Goal: Task Accomplishment & Management: Manage account settings

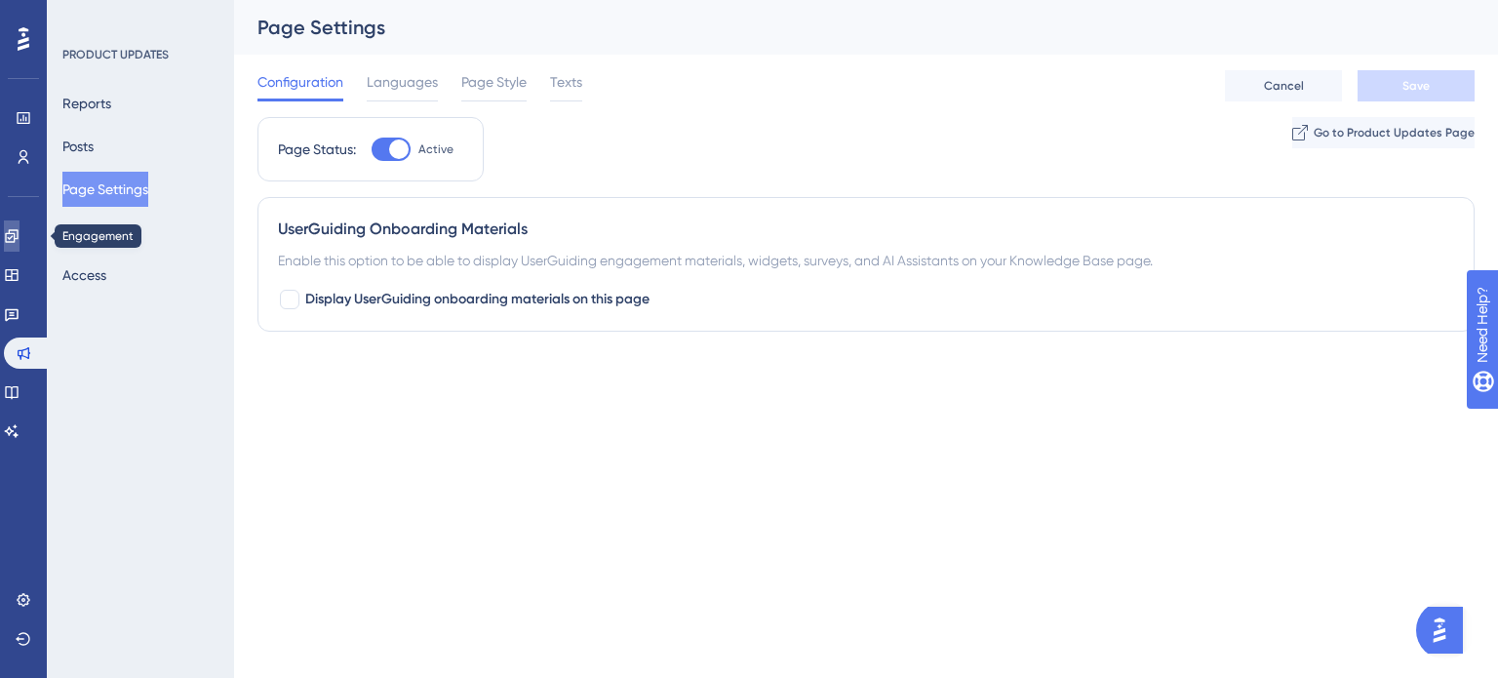
click at [19, 233] on icon at bounding box center [12, 236] width 16 height 16
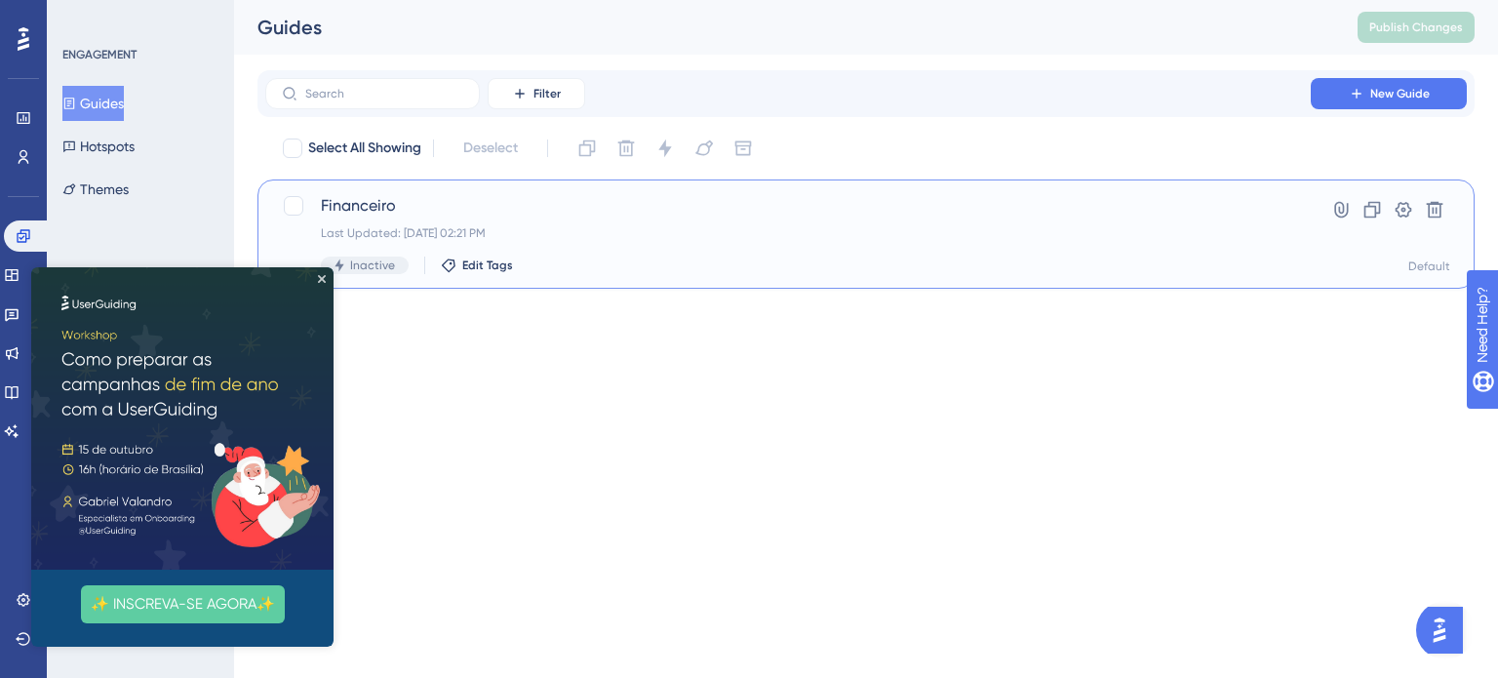
click at [573, 205] on span "Financeiro" at bounding box center [788, 205] width 934 height 23
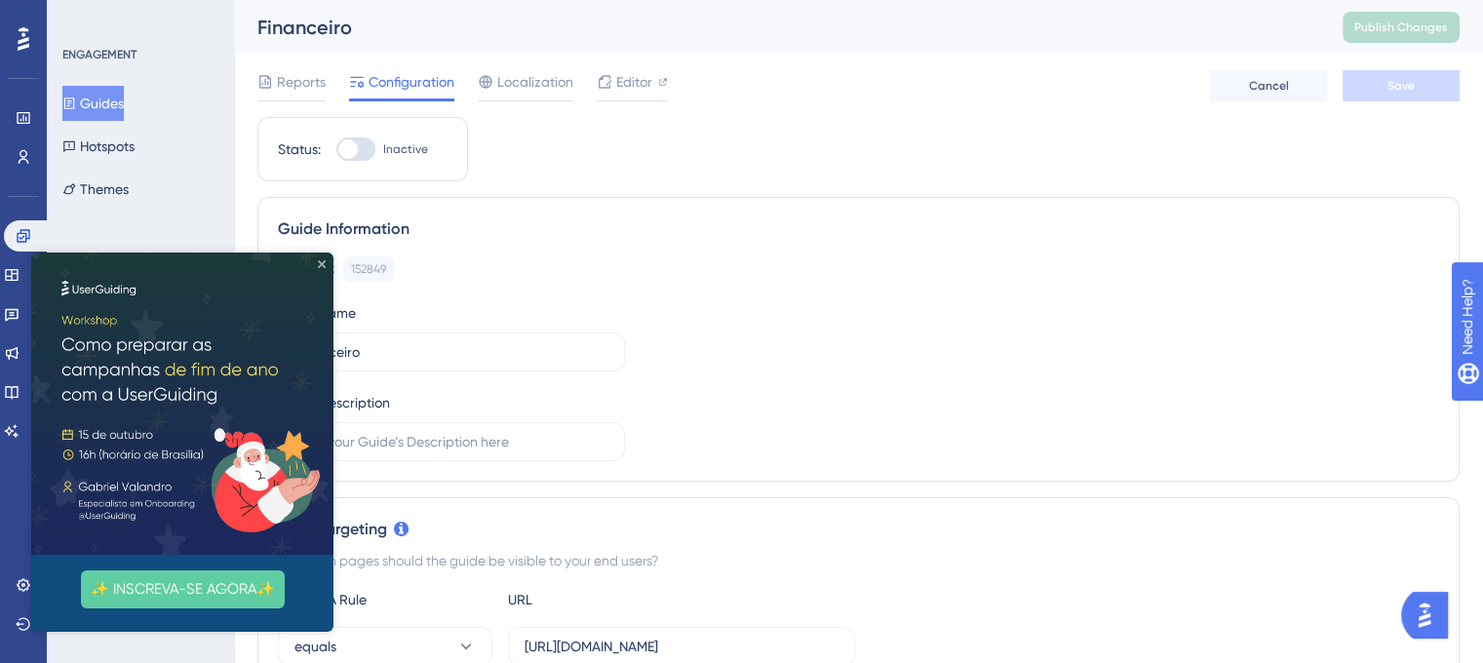
click at [318, 262] on icon "Close Preview" at bounding box center [322, 264] width 8 height 8
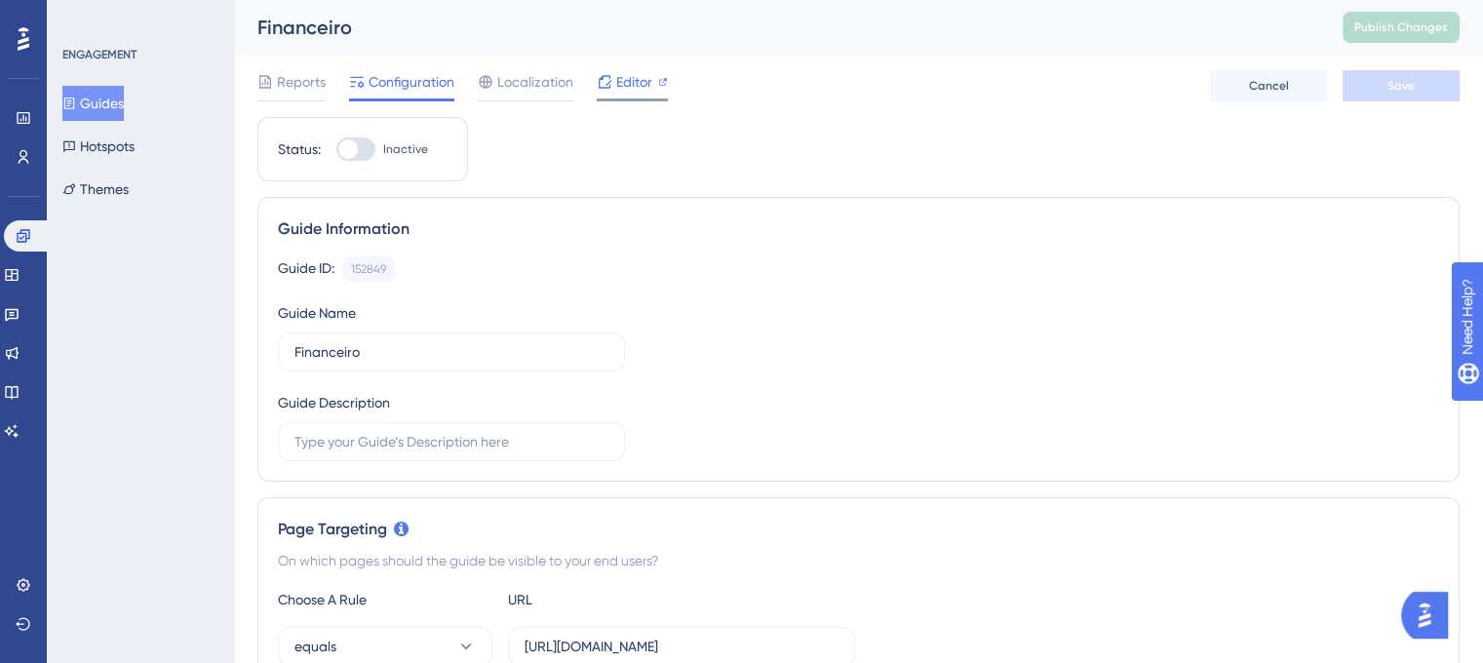
click at [638, 80] on span "Editor" at bounding box center [634, 81] width 36 height 23
click at [305, 88] on span "Reports" at bounding box center [301, 81] width 49 height 23
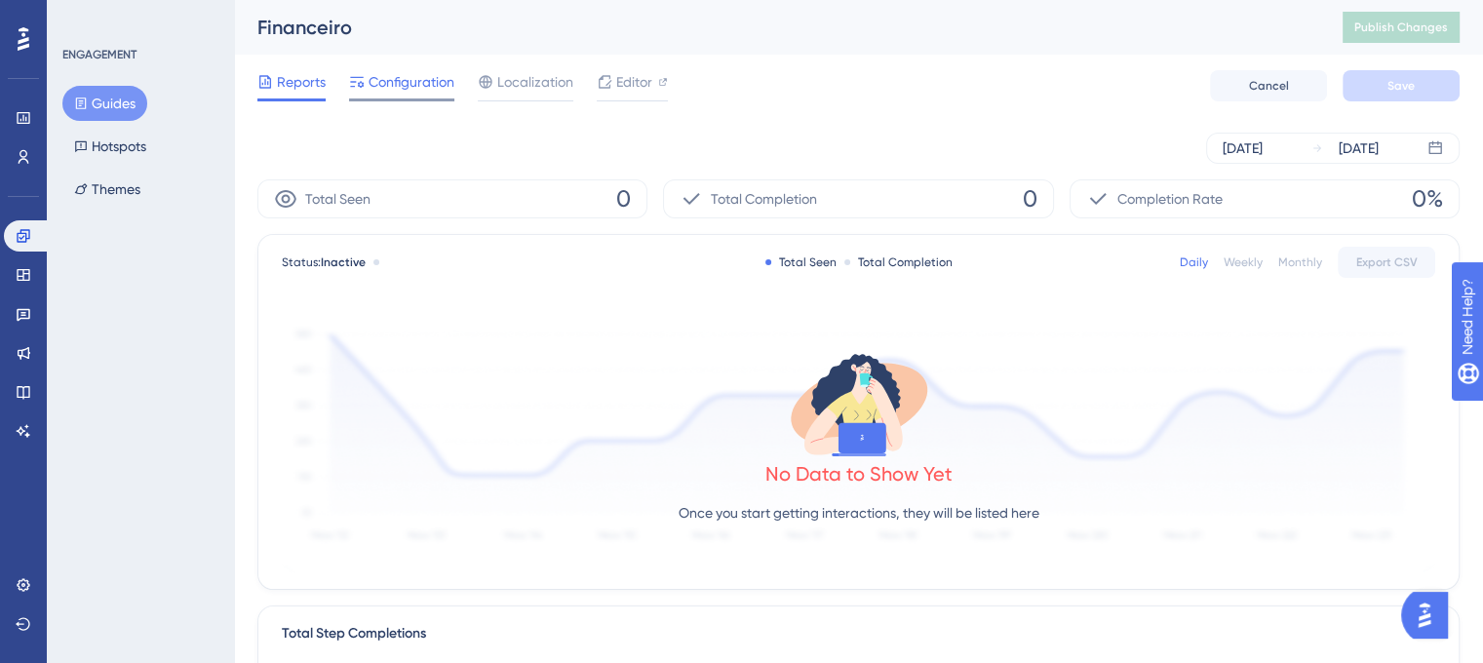
click at [382, 77] on span "Configuration" at bounding box center [412, 81] width 86 height 23
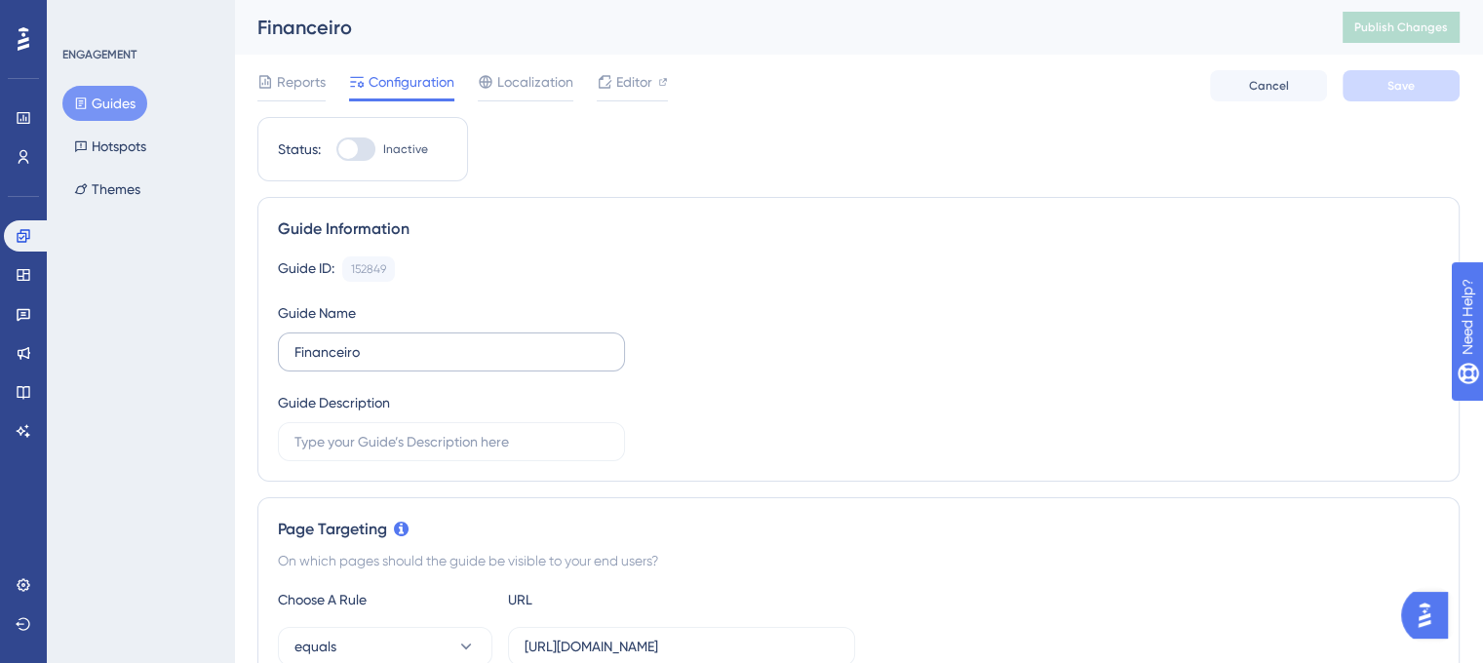
scroll to position [97, 0]
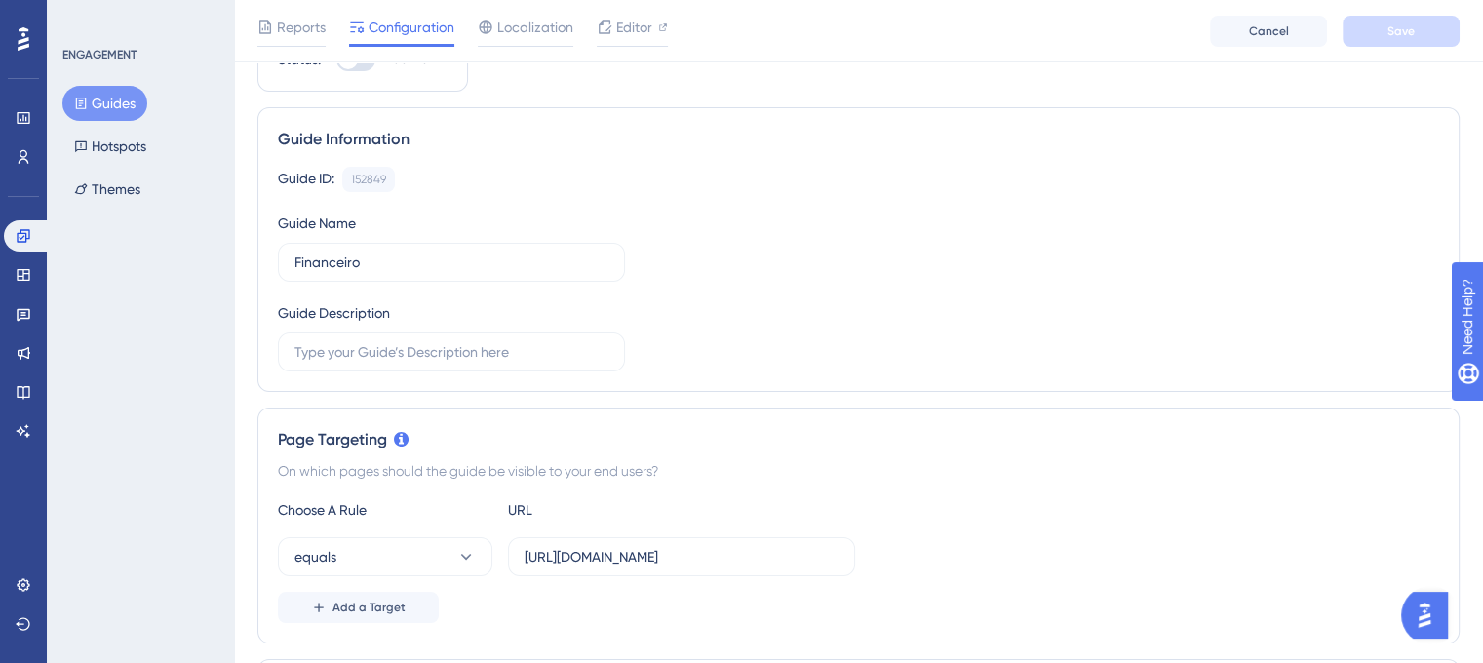
click at [61, 417] on div "ENGAGEMENT Guides Hotspots Themes" at bounding box center [140, 331] width 187 height 663
click at [345, 359] on input "text" at bounding box center [451, 351] width 314 height 21
click at [457, 358] on input "Fatura em atraso" at bounding box center [451, 351] width 314 height 21
click at [460, 381] on div "Guide Information Guide ID: 152849 Copy Guide Name Financeiro Guide Description…" at bounding box center [858, 249] width 1202 height 285
click at [300, 357] on input "Fatura em atraso" at bounding box center [451, 351] width 314 height 21
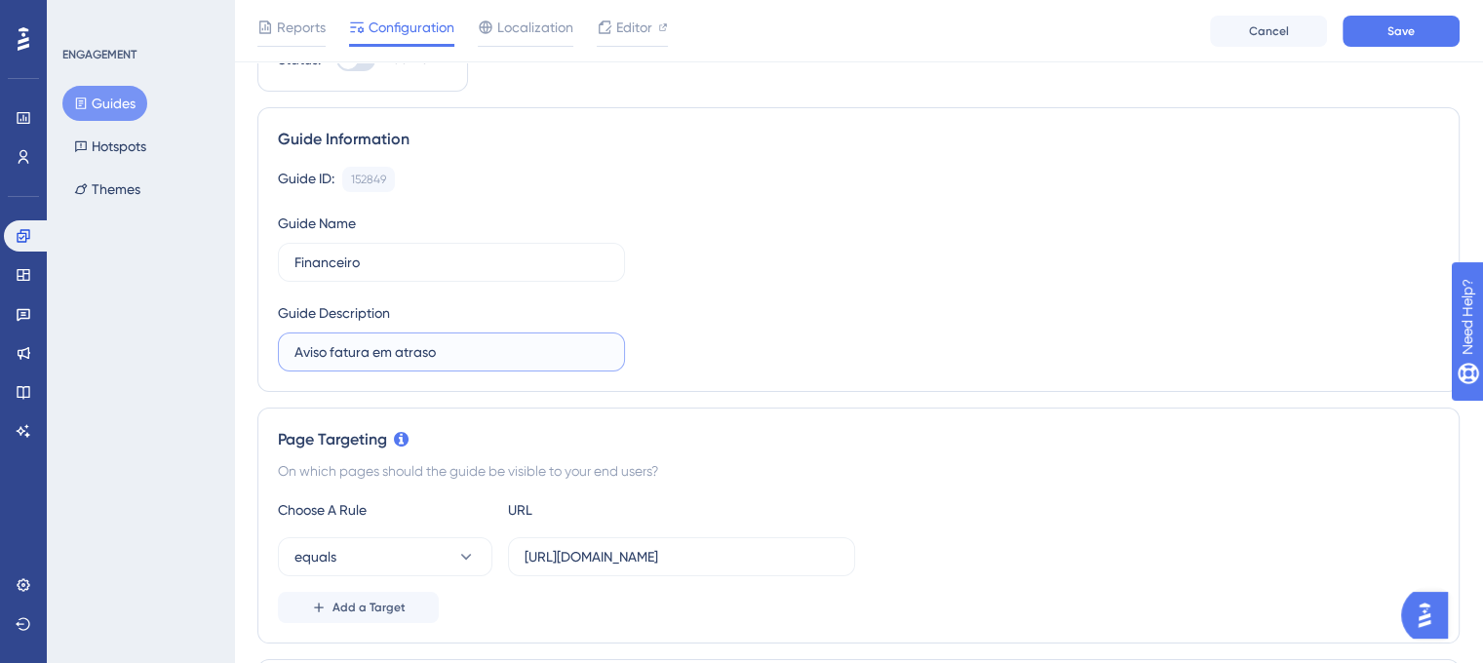
type input "Aviso fatura em atraso"
click at [702, 338] on div "Guide ID: 152849 Copy Guide Name Financeiro Guide Description [PERSON_NAME] em …" at bounding box center [858, 269] width 1161 height 205
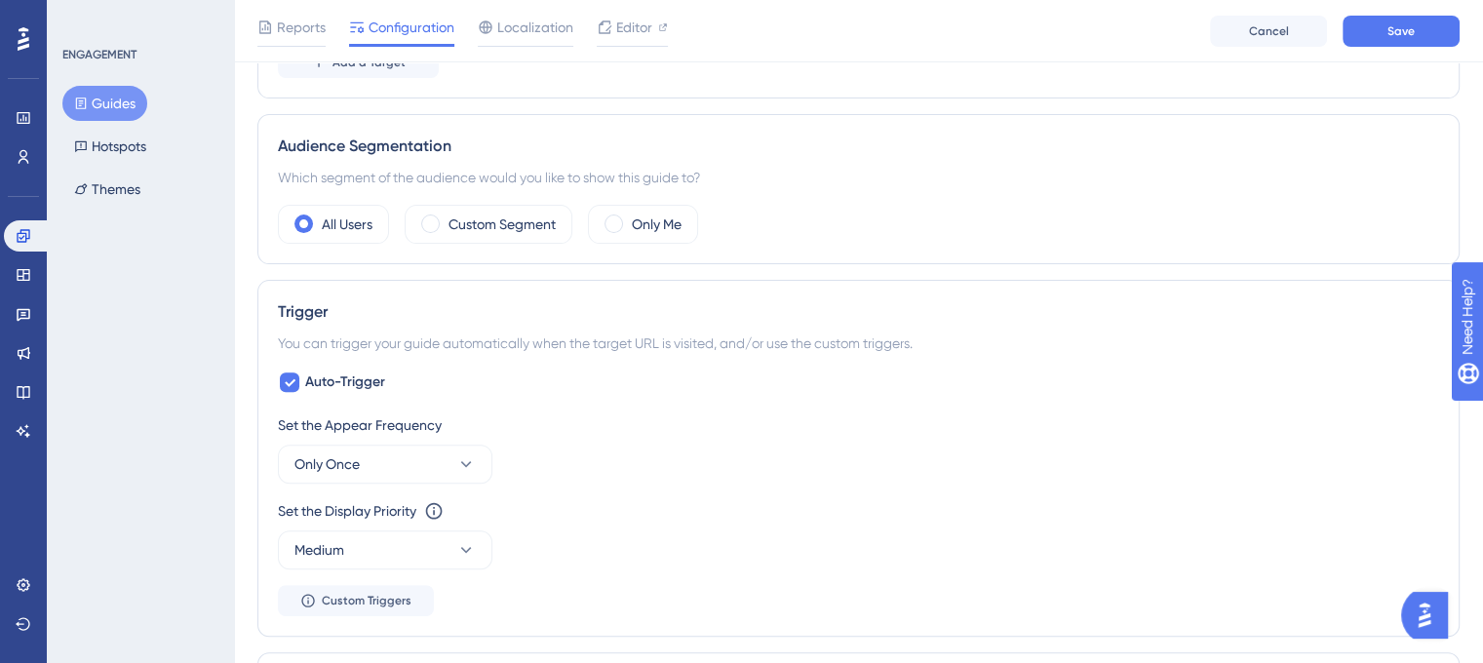
scroll to position [682, 0]
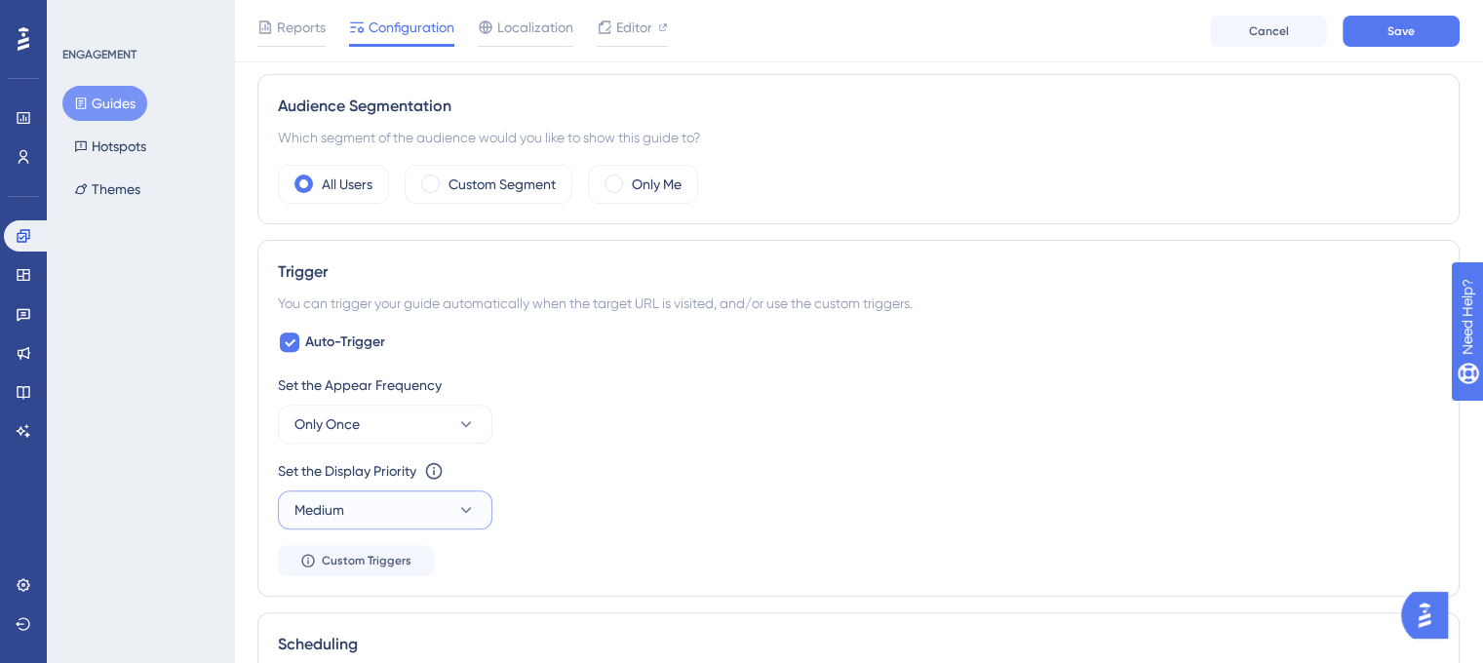
click at [476, 505] on button "Medium" at bounding box center [385, 509] width 214 height 39
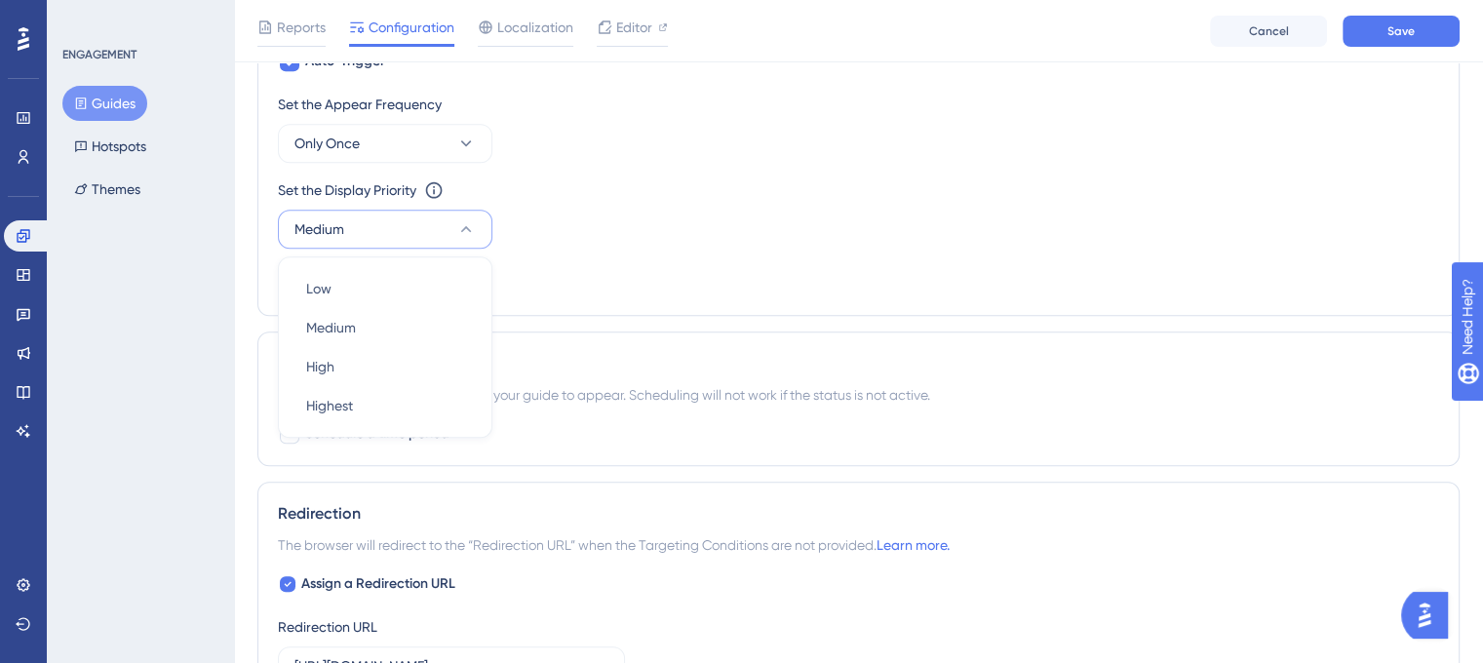
click at [585, 261] on div "Set the Appear Frequency Only Once Set the Display Priority This option will se…" at bounding box center [858, 194] width 1161 height 203
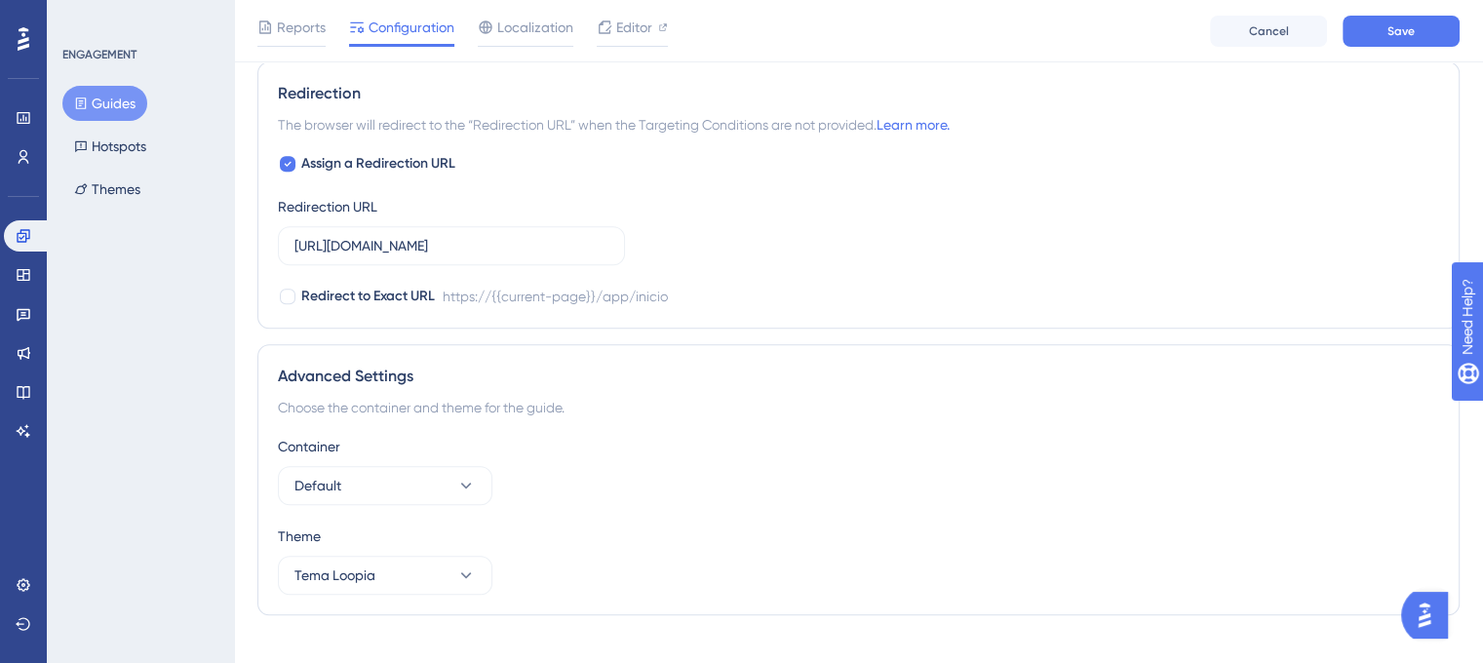
scroll to position [1410, 0]
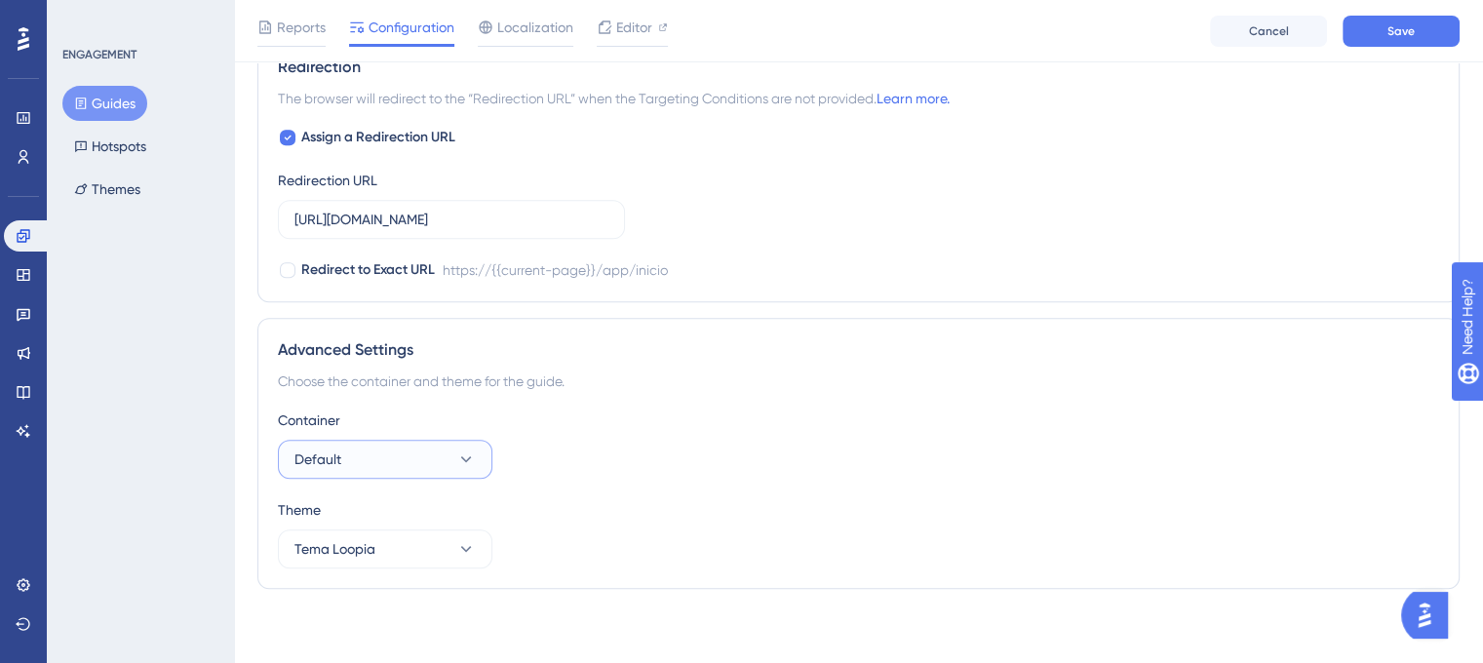
click at [467, 459] on icon at bounding box center [465, 458] width 19 height 19
click at [1402, 34] on span "Save" at bounding box center [1400, 31] width 27 height 16
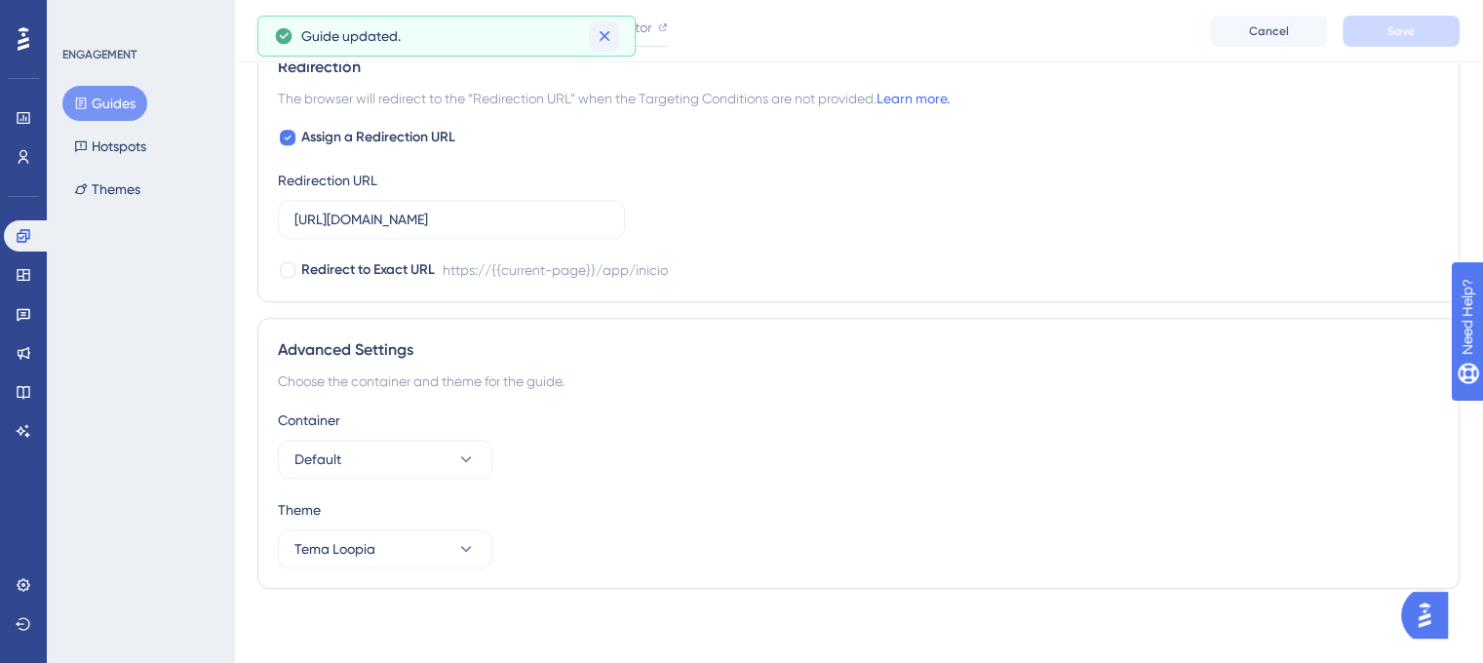
click at [607, 36] on icon at bounding box center [604, 35] width 19 height 19
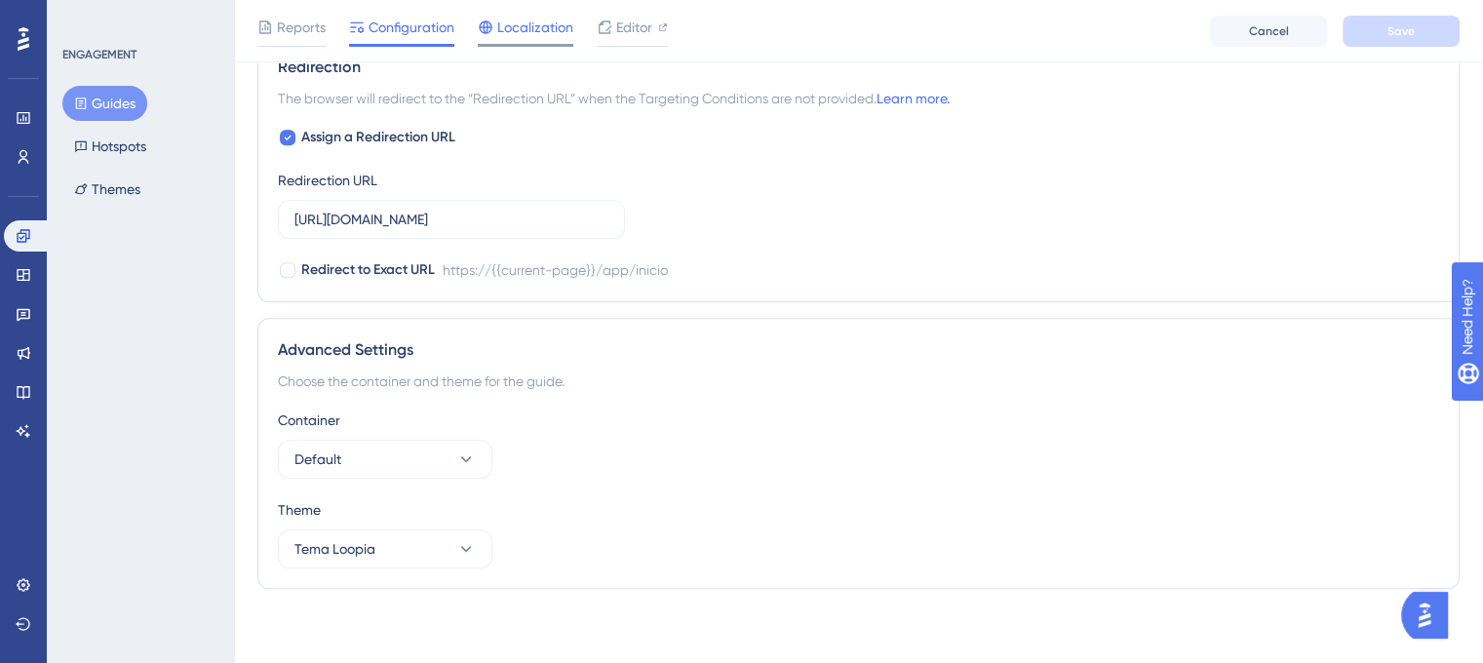
click at [568, 27] on span "Localization" at bounding box center [535, 27] width 76 height 23
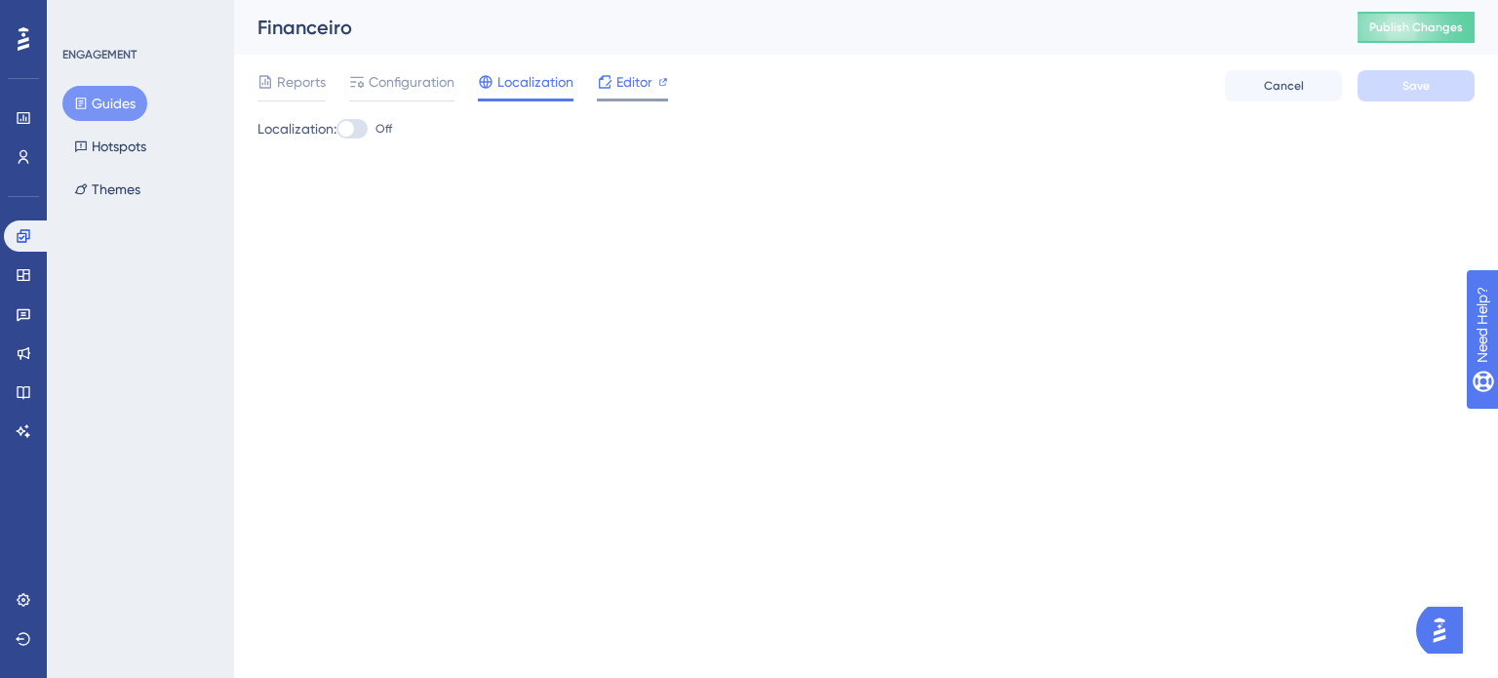
click at [643, 88] on span "Editor" at bounding box center [634, 81] width 36 height 23
click at [133, 182] on button "Themes" at bounding box center [107, 189] width 90 height 35
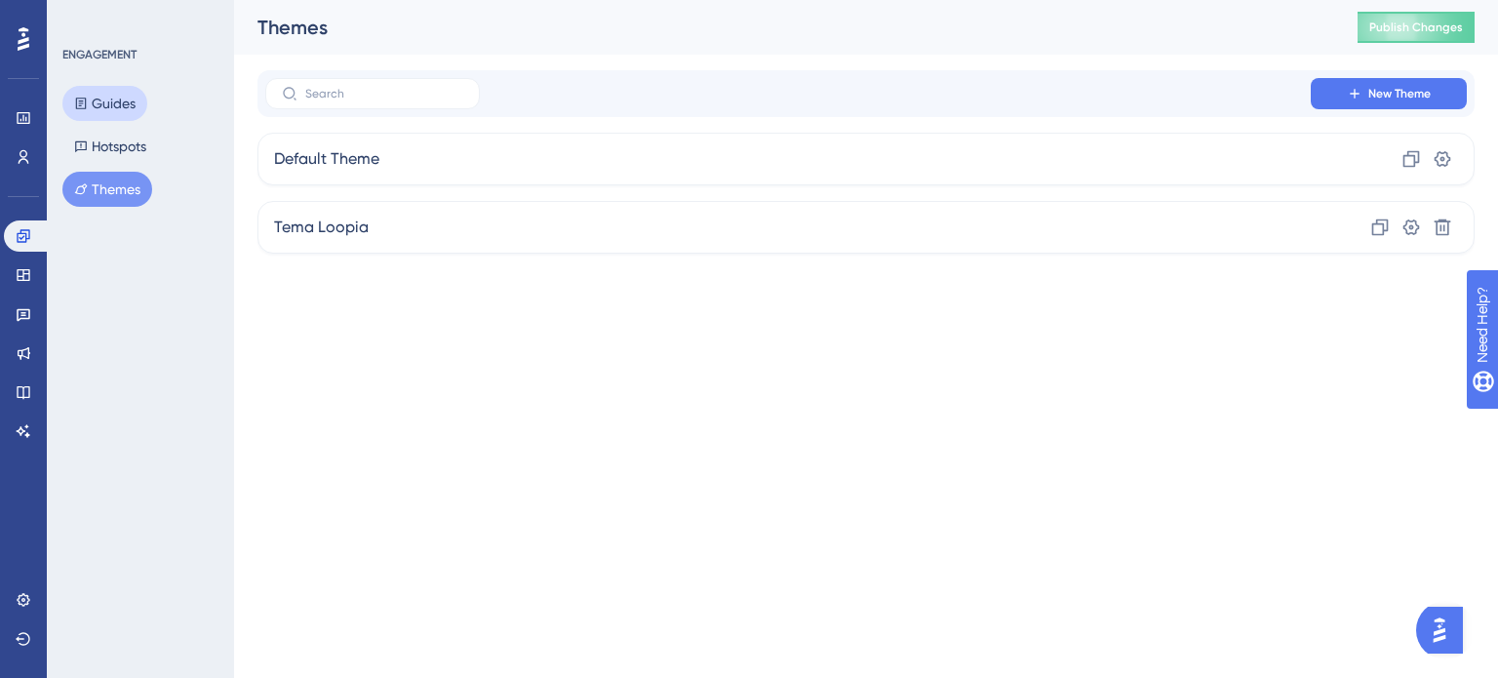
click at [139, 114] on button "Guides" at bounding box center [104, 103] width 85 height 35
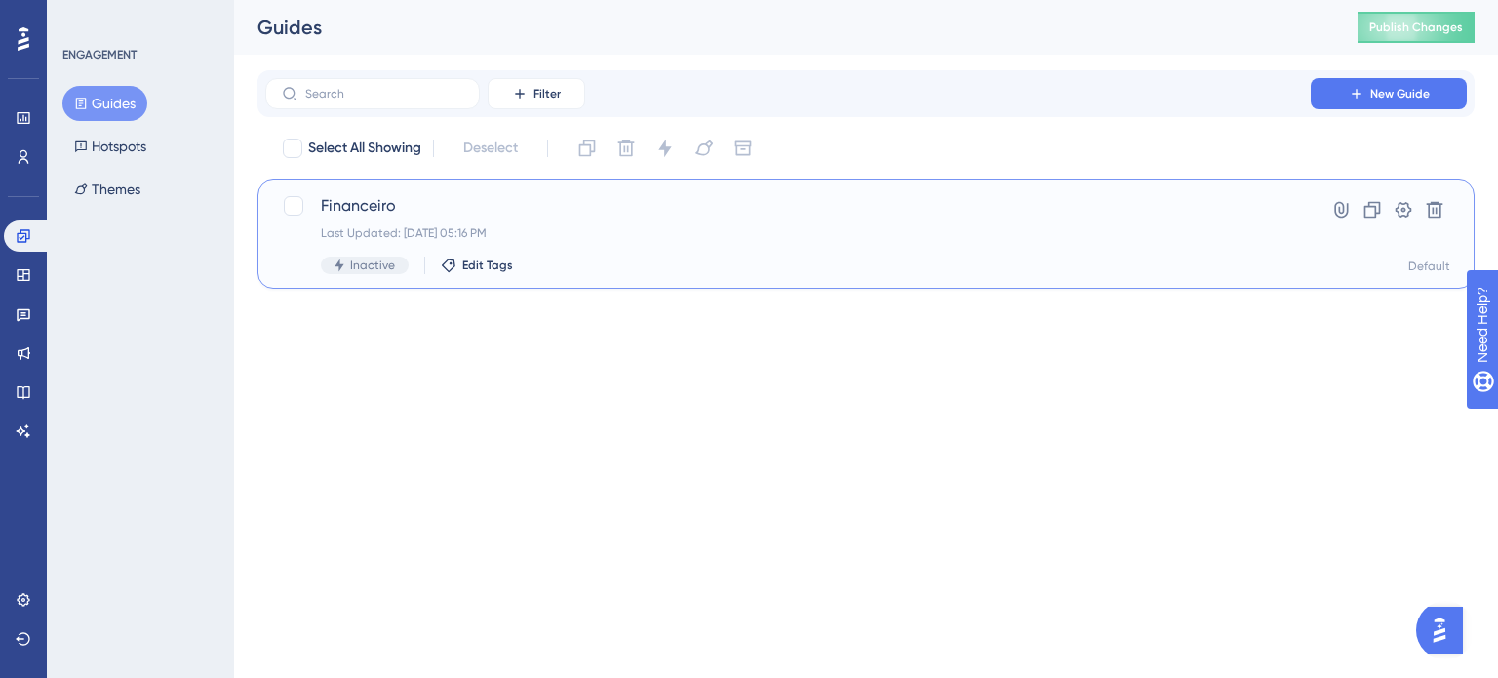
click at [376, 204] on span "Financeiro" at bounding box center [788, 205] width 934 height 23
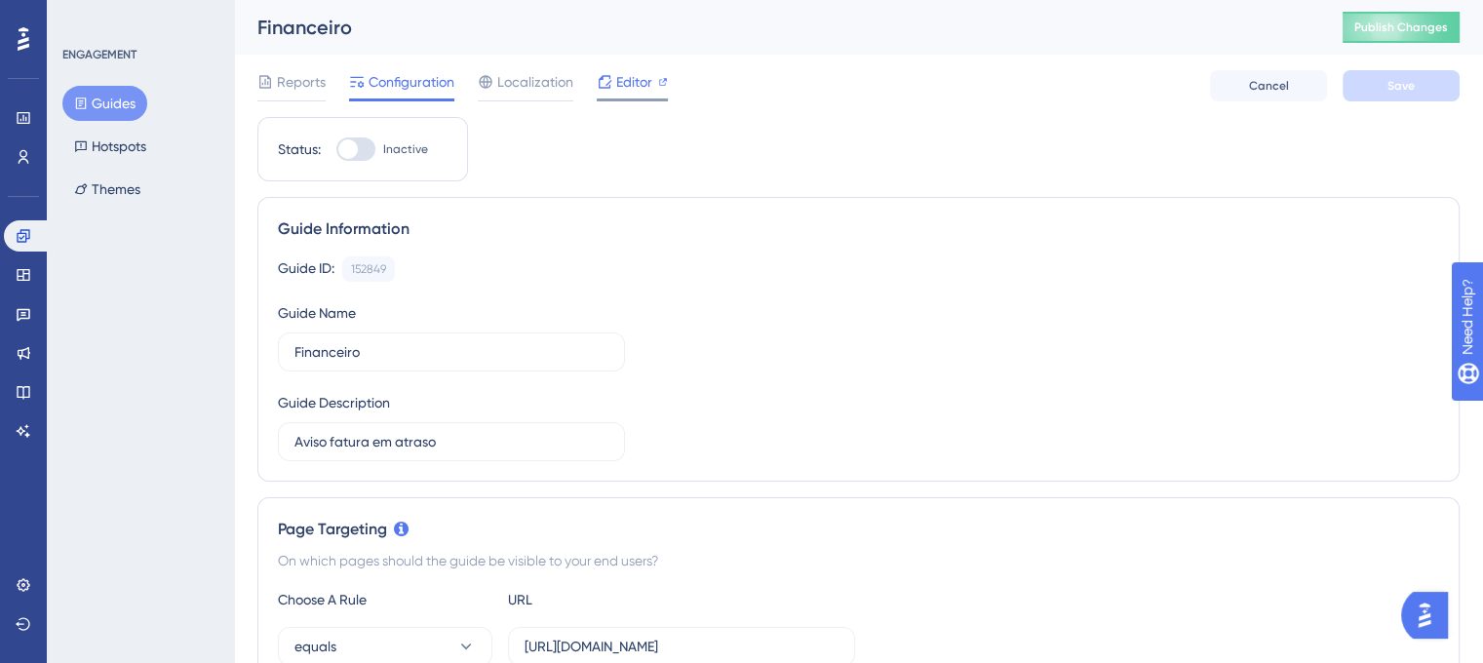
click at [643, 78] on span "Editor" at bounding box center [634, 81] width 36 height 23
